Goal: Task Accomplishment & Management: Use online tool/utility

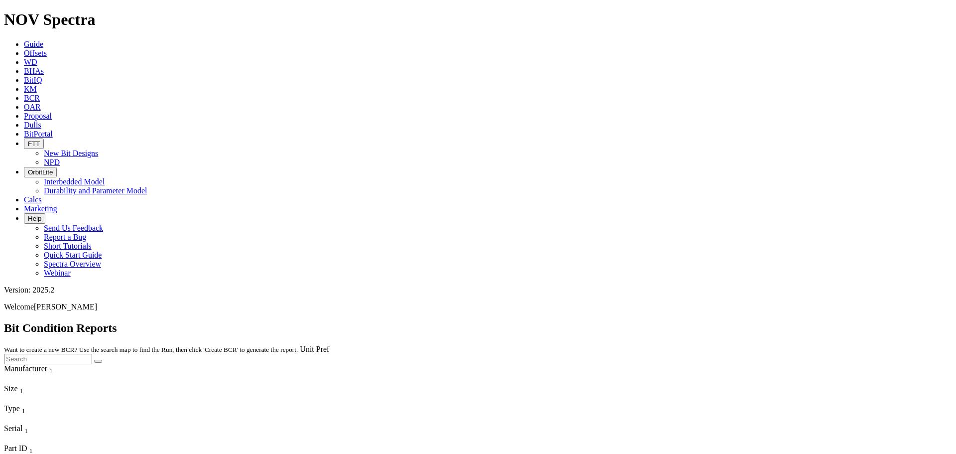
click at [24, 49] on icon at bounding box center [24, 53] width 0 height 8
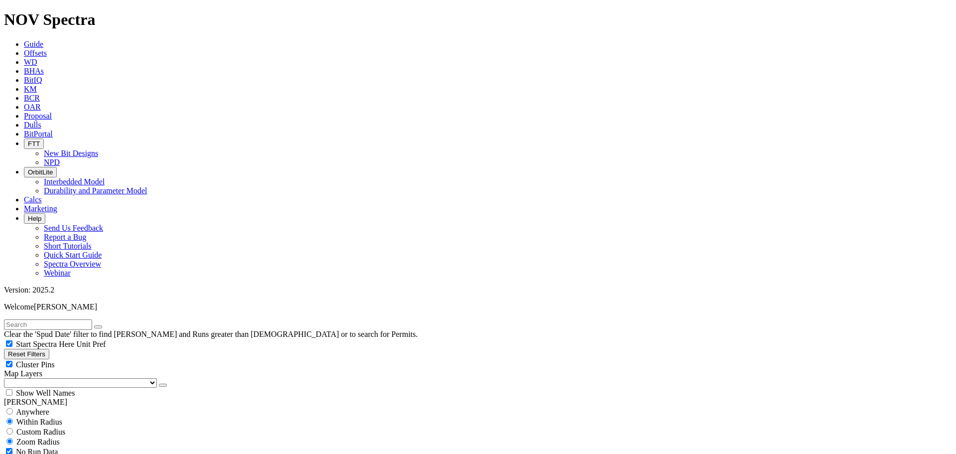
click at [163, 385] on icon "button" at bounding box center [163, 385] width 0 height 0
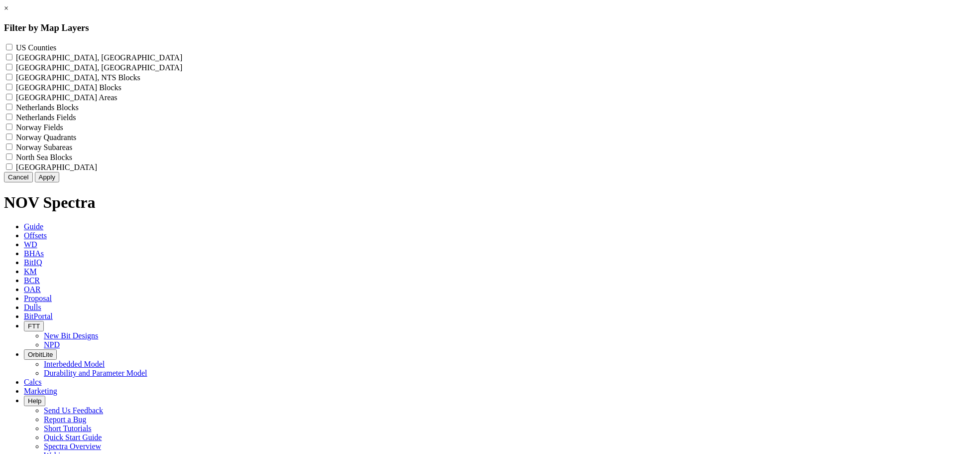
click at [56, 50] on label "US Counties - ()" at bounding box center [36, 47] width 40 height 8
click at [12, 50] on Counties "US Counties - ()" at bounding box center [9, 47] width 6 height 6
checkbox Counties "true"
click at [59, 182] on button "Apply" at bounding box center [47, 177] width 24 height 10
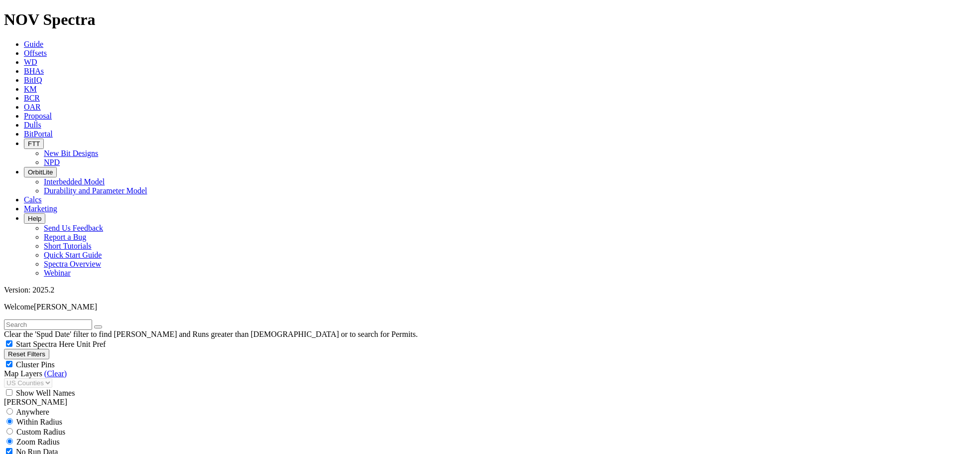
select select "7.875"
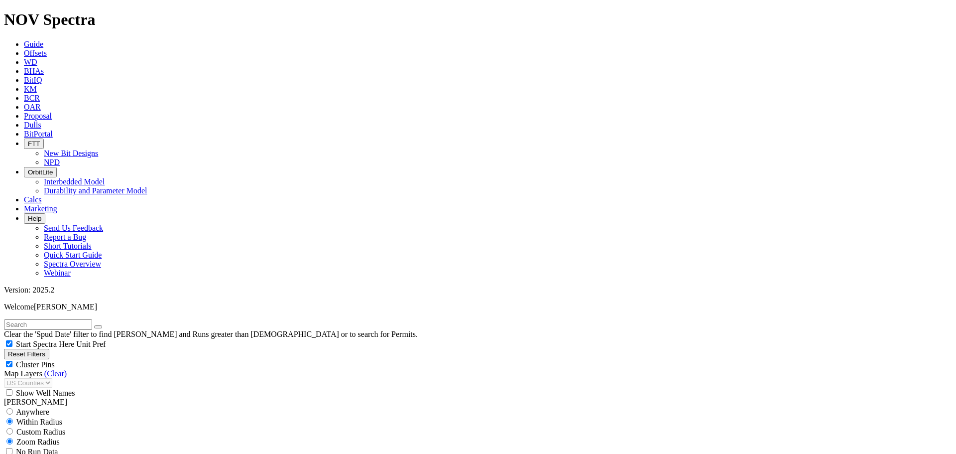
checkbox input "false"
select select "? number:7.875 ?"
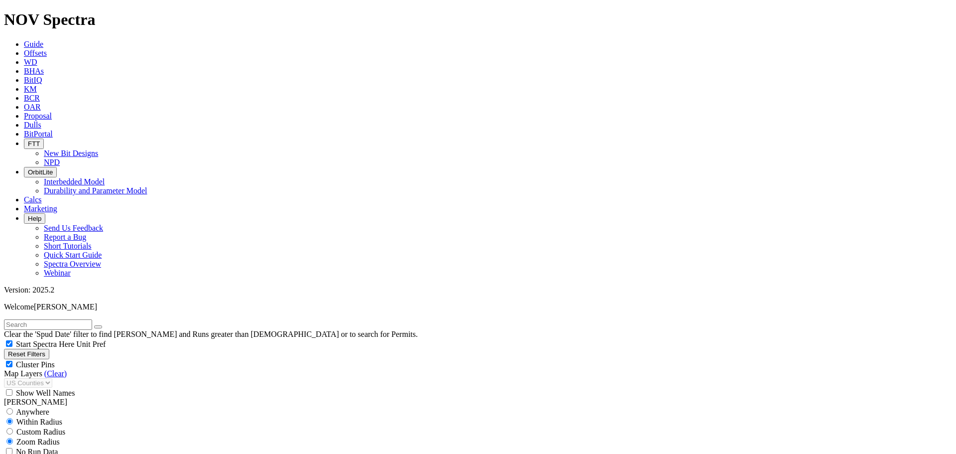
scroll to position [4214, 0]
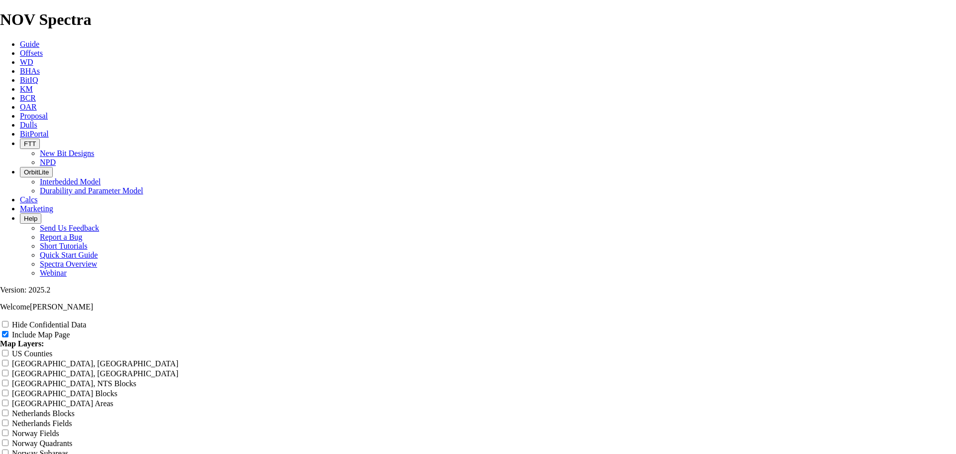
scroll to position [647, 0]
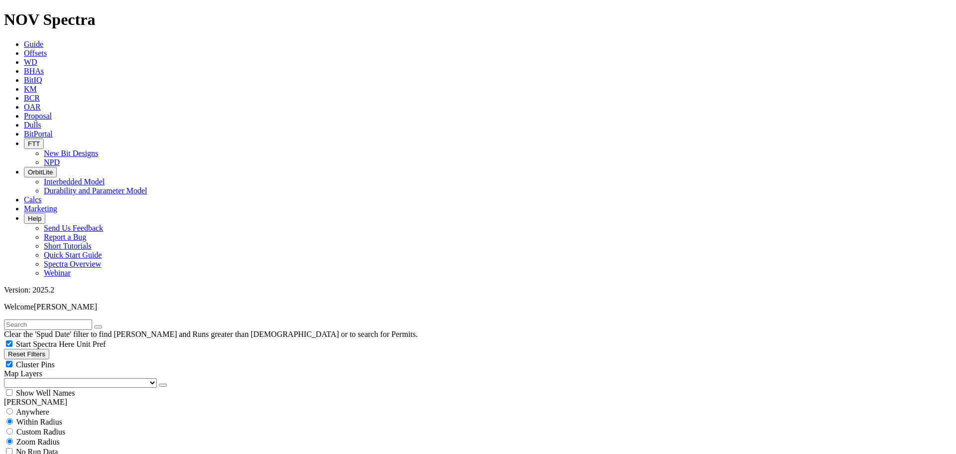
scroll to position [299, 0]
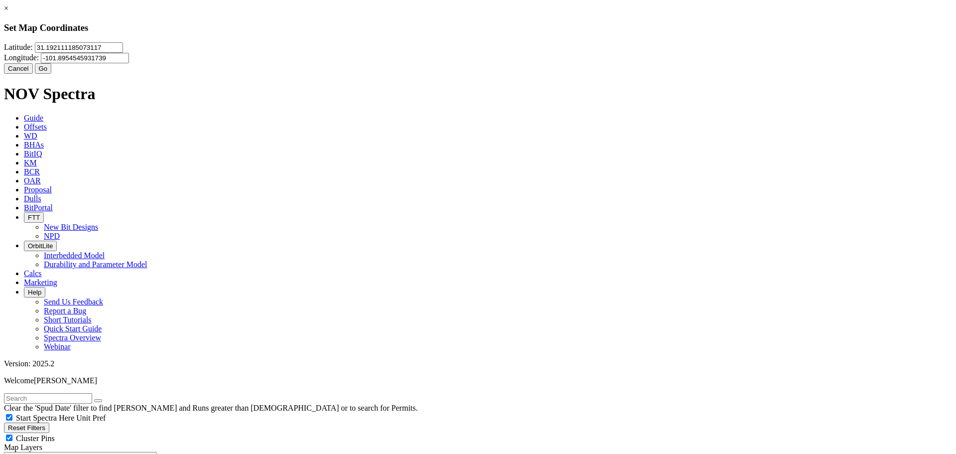
drag, startPoint x: 435, startPoint y: 63, endPoint x: 181, endPoint y: 71, distance: 254.0
click at [181, 73] on div "× Set Map Coordinates Latitude: 31.192111185073117 Longitude: -101.895454593173…" at bounding box center [478, 39] width 948 height 70
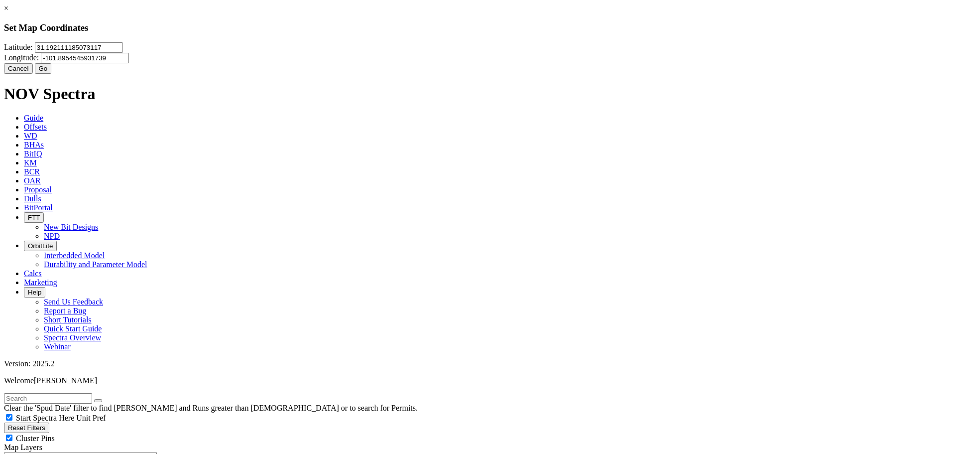
drag, startPoint x: 252, startPoint y: 51, endPoint x: 257, endPoint y: 41, distance: 11.4
click at [244, 53] on div "× Set Map Coordinates Latitude: 31.192111185073117 Longitude: -101.895454593173…" at bounding box center [478, 39] width 948 height 70
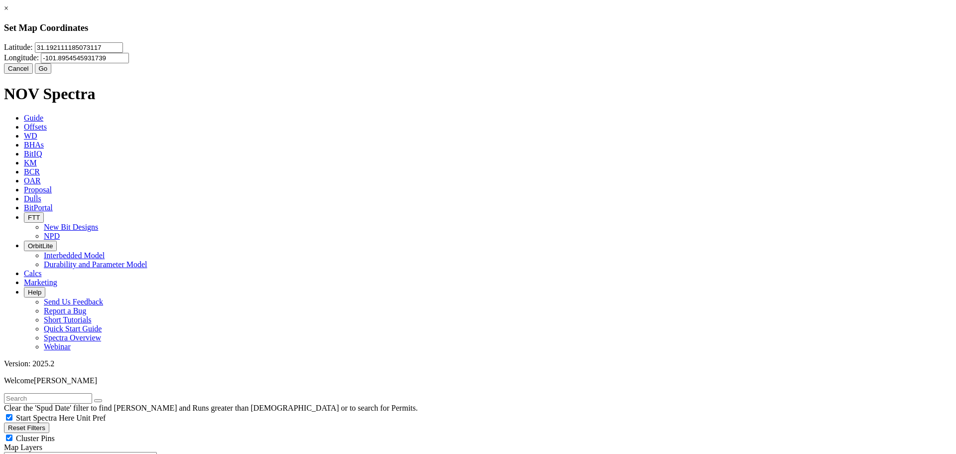
click at [123, 53] on input "31.192111185073117" at bounding box center [79, 47] width 88 height 10
type input "32.2727"
type input "-103.859"
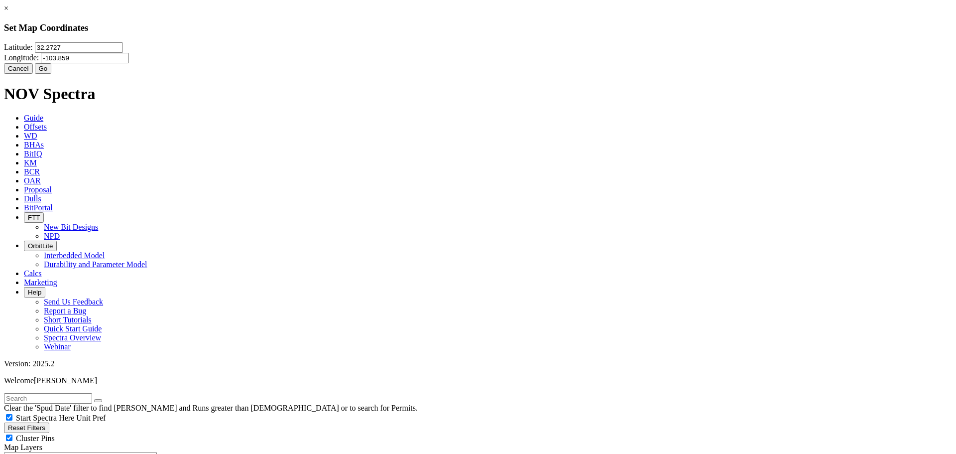
click at [52, 74] on button "Go" at bounding box center [43, 68] width 17 height 10
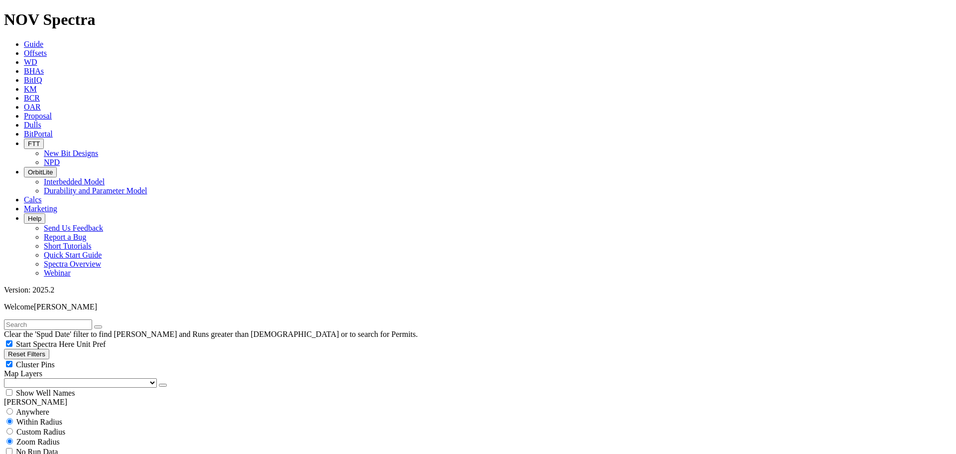
scroll to position [498, 0]
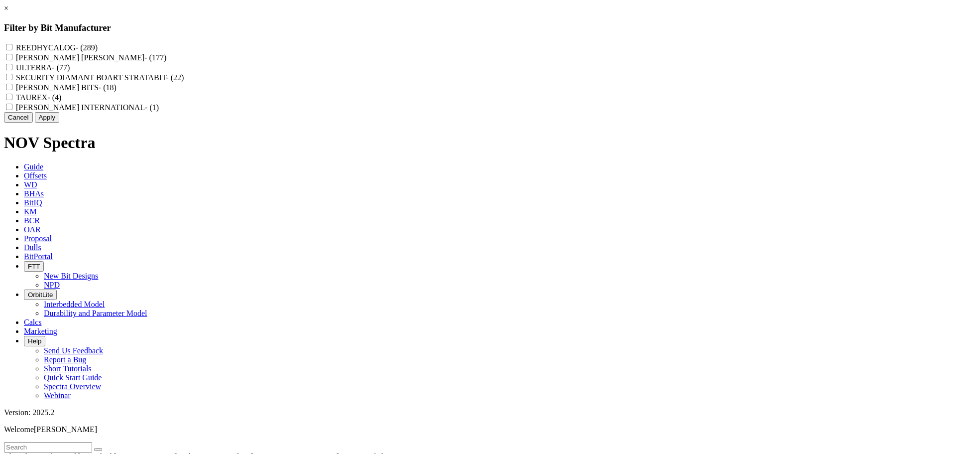
click at [81, 122] on div "× Filter by Bit Manufacturer REEDHYCALOG - (289) HUGHES CHRISTENSEN - (177) ULT…" at bounding box center [478, 63] width 948 height 118
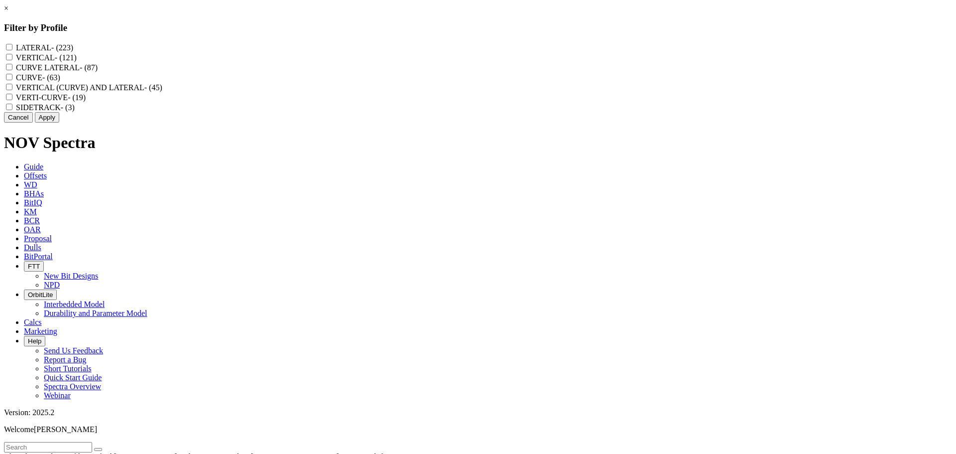
click at [73, 48] on label "LATERAL - (223)" at bounding box center [44, 47] width 57 height 8
click at [12, 48] on input "LATERAL - (223)" at bounding box center [9, 47] width 6 height 6
checkbox input "true"
click at [98, 72] on span "- (87)" at bounding box center [89, 67] width 18 height 8
click at [12, 70] on LATERAL "CURVE LATERAL - (87)" at bounding box center [9, 67] width 6 height 6
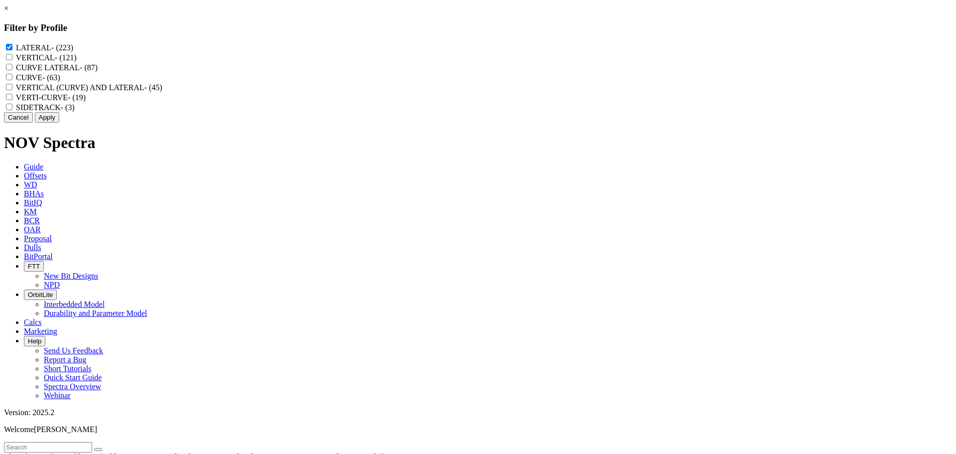
checkbox LATERAL "true"
click at [59, 122] on button "Apply" at bounding box center [47, 117] width 24 height 10
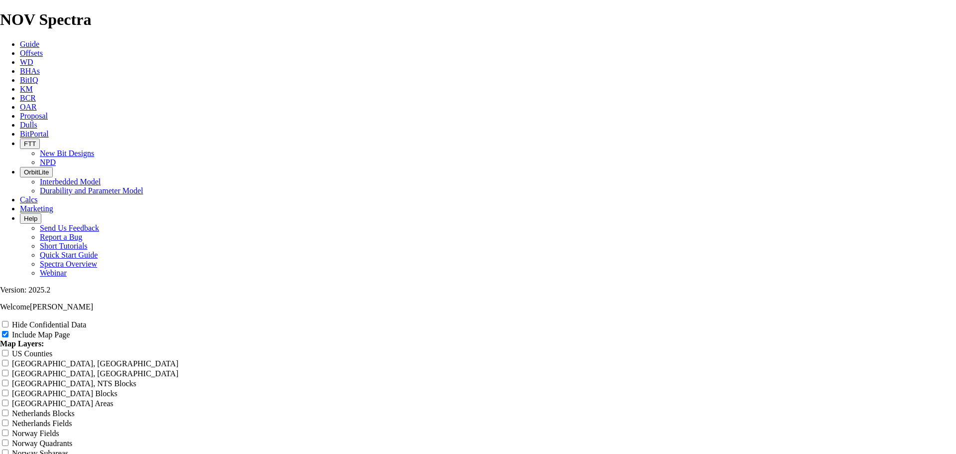
scroll to position [1245, 0]
radio input "true"
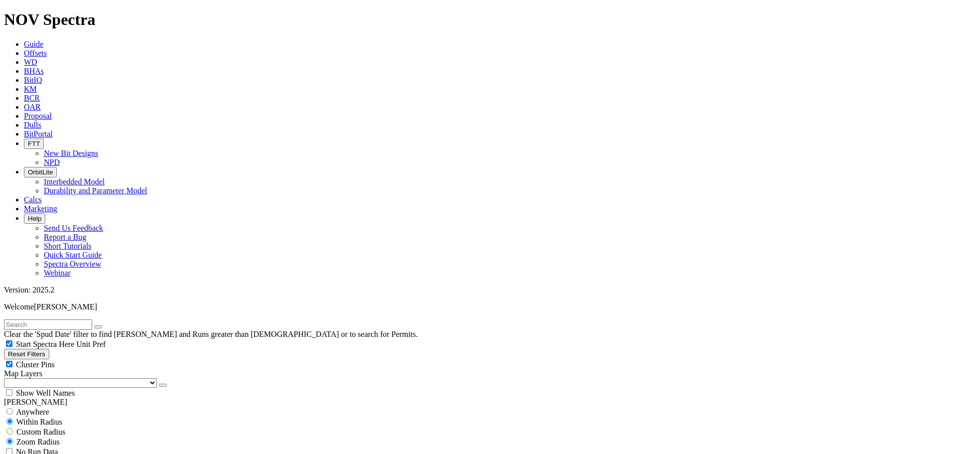
scroll to position [149, 0]
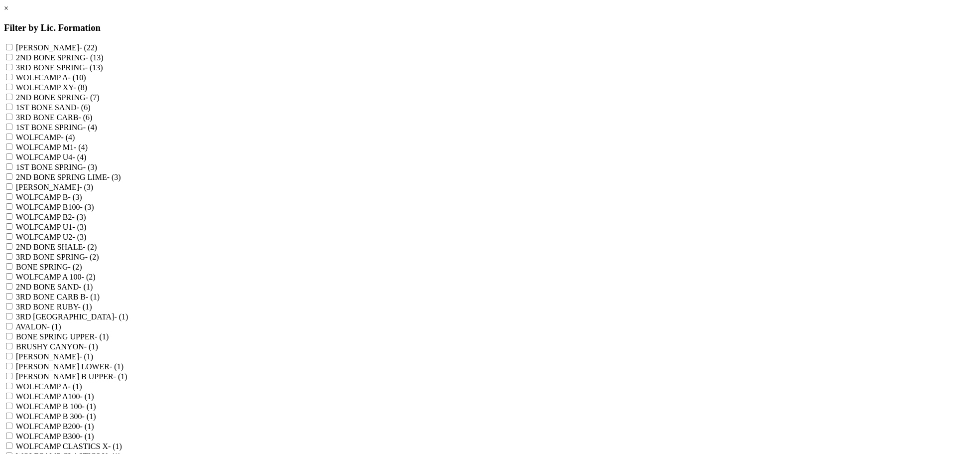
scroll to position [0, 0]
click at [8, 12] on link "×" at bounding box center [6, 8] width 4 height 8
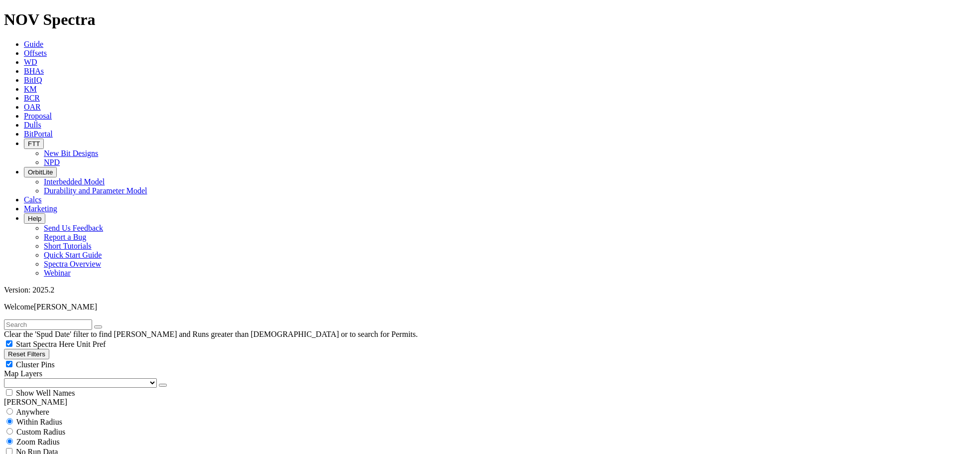
scroll to position [149, 0]
drag, startPoint x: 949, startPoint y: 113, endPoint x: 955, endPoint y: 4, distance: 108.2
click at [952, 285] on div "Version: 2025.2 Welcome [PERSON_NAME]" at bounding box center [478, 298] width 948 height 26
